Goal: Find contact information: Find contact information

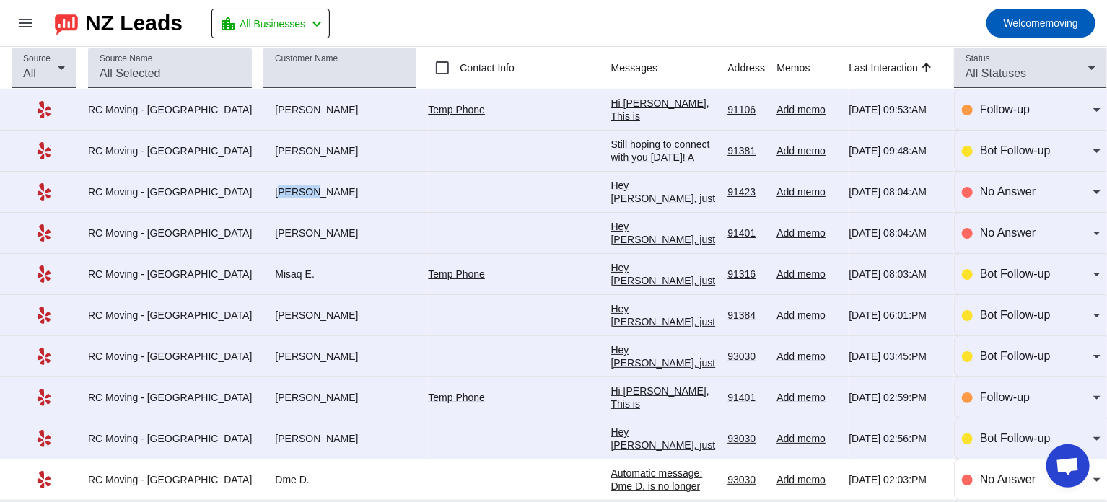
drag, startPoint x: 246, startPoint y: 189, endPoint x: 271, endPoint y: 190, distance: 25.3
click at [271, 190] on div "[PERSON_NAME]" at bounding box center [340, 192] width 153 height 13
copy div "[PERSON_NAME]"
click at [762, 14] on mat-toolbar-row "menu NZ Leads location_city All Businesses chevron_left Welcome moving" at bounding box center [553, 23] width 1107 height 46
click at [428, 110] on link "Temp Phone" at bounding box center [456, 110] width 57 height 12
